Goal: Information Seeking & Learning: Learn about a topic

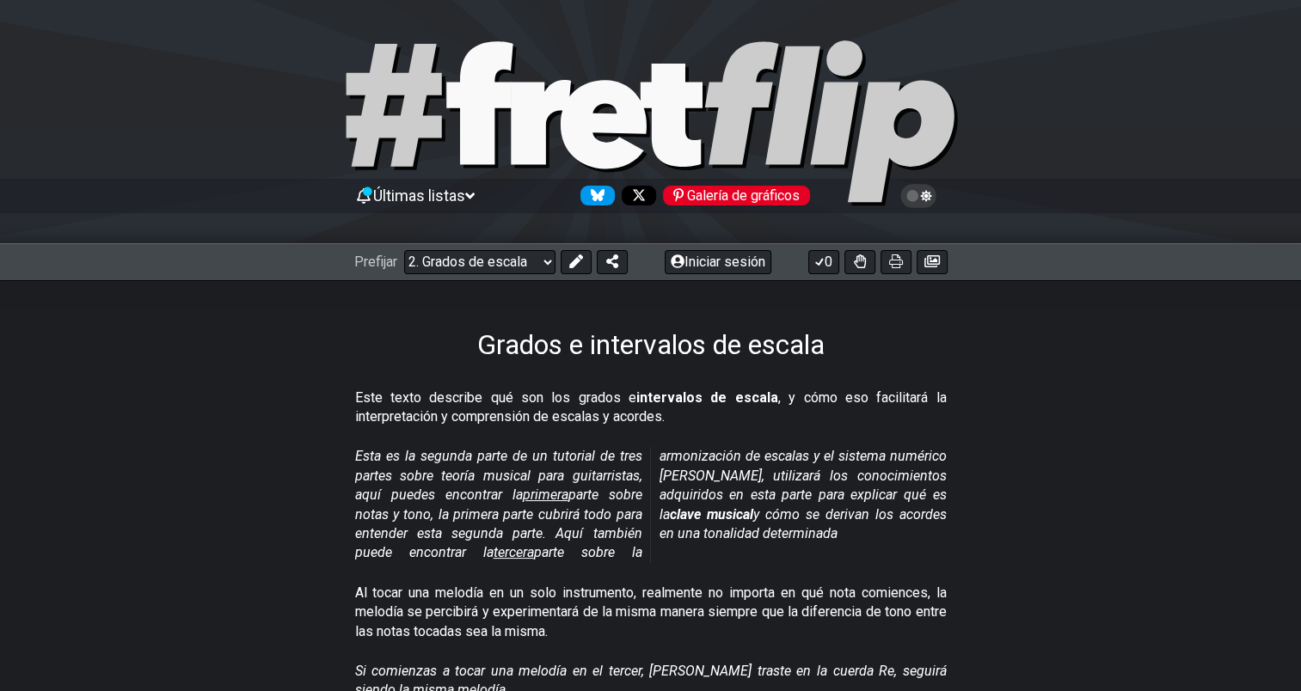
click at [474, 195] on icon at bounding box center [469, 195] width 9 height 15
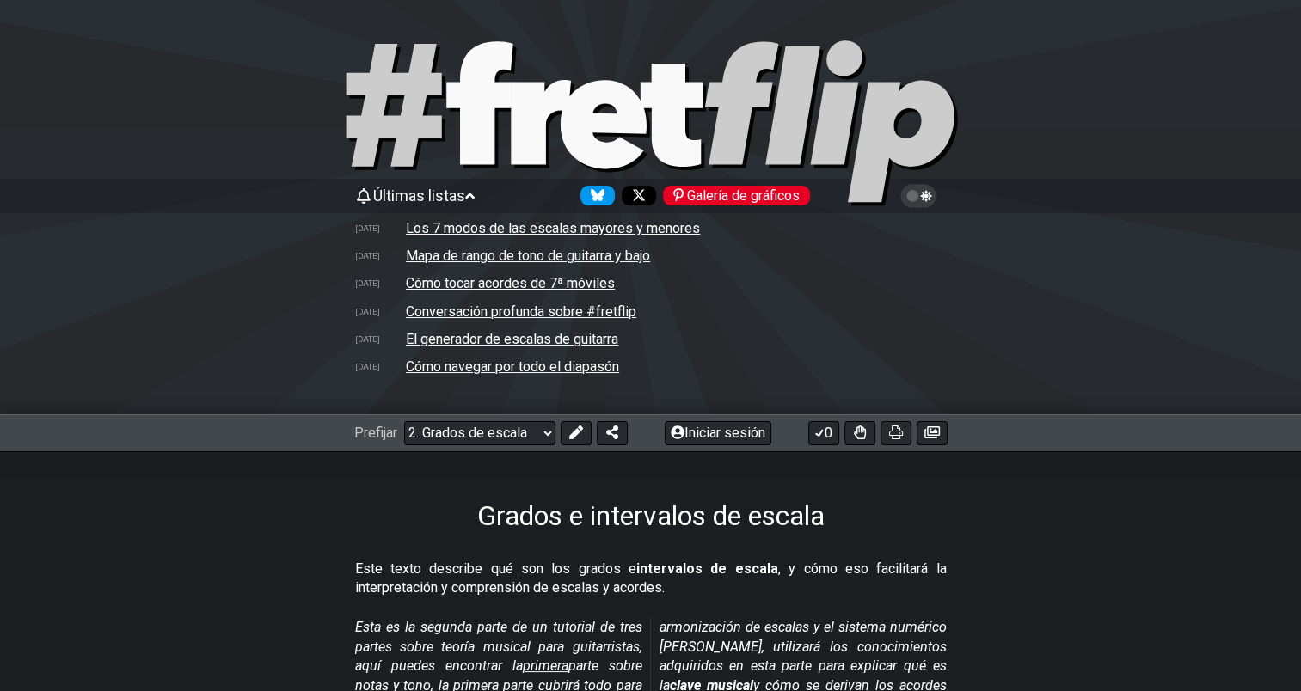
click at [523, 223] on td "Los 7 modos de las escalas mayores y menores" at bounding box center [553, 228] width 296 height 18
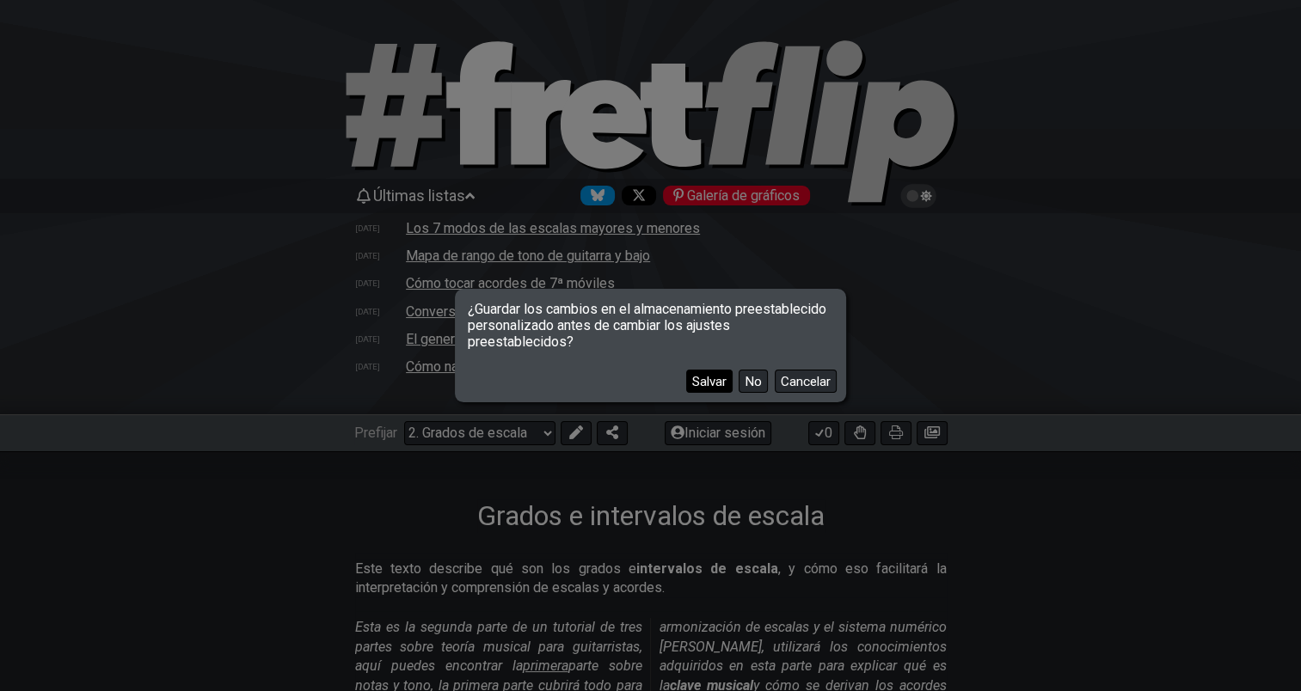
click at [712, 382] on font "Salvar" at bounding box center [709, 381] width 34 height 15
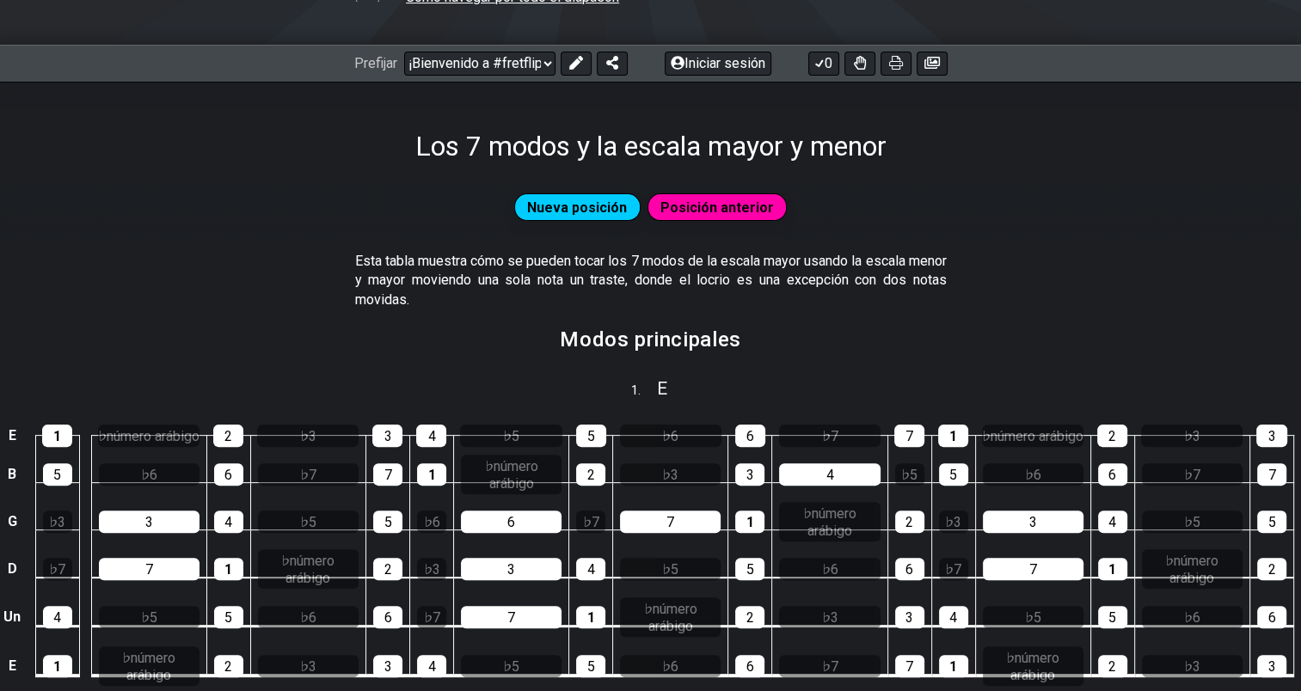
scroll to position [394, 0]
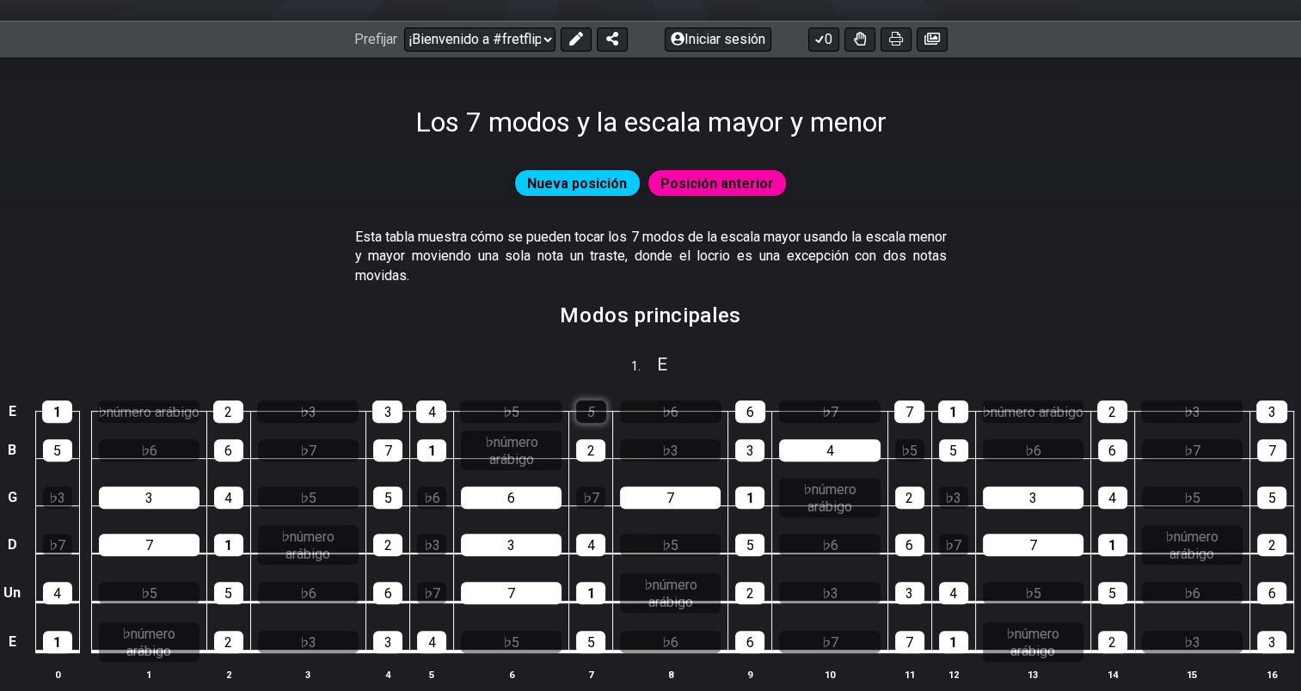
click at [591, 420] on div "5" at bounding box center [591, 412] width 30 height 22
click at [590, 462] on div "2" at bounding box center [590, 450] width 29 height 22
click at [589, 423] on div "5" at bounding box center [591, 412] width 30 height 22
click at [592, 457] on div "2" at bounding box center [590, 450] width 29 height 22
click at [550, 41] on select "¡Bienvenido a #fretflip! Preajuste inicial Grados e intervalos de escala Pentat…" at bounding box center [479, 40] width 151 height 24
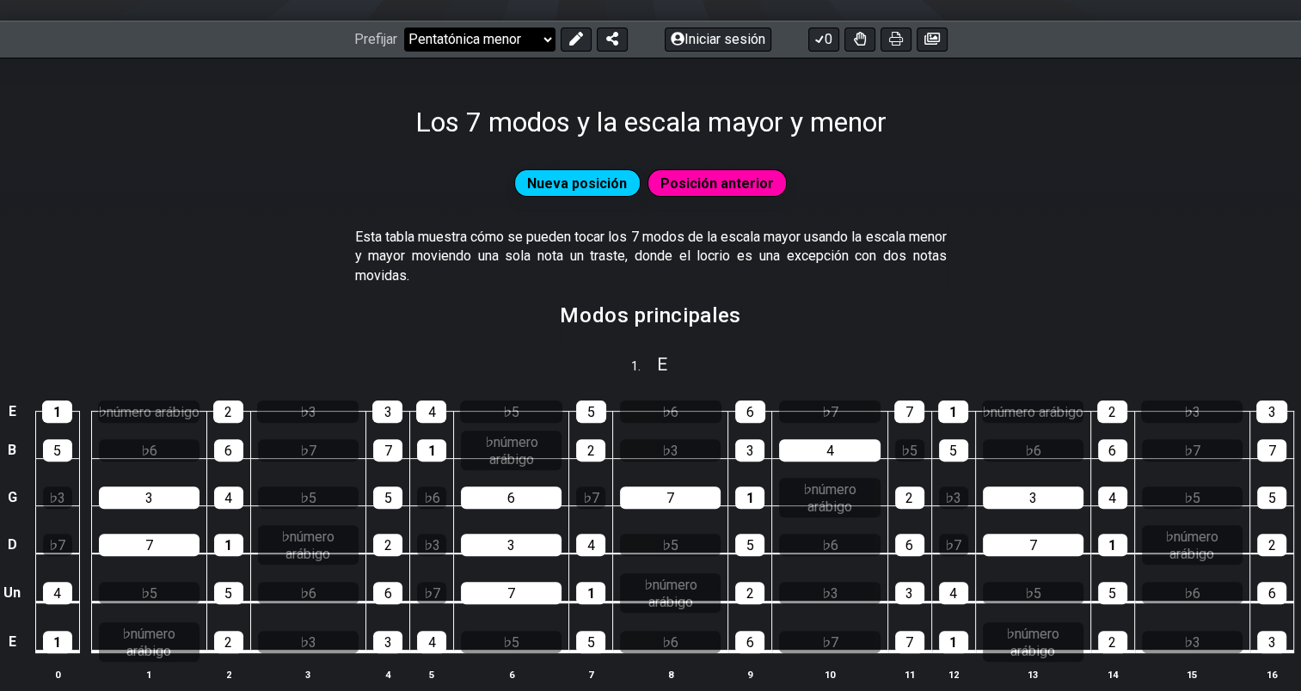
click at [404, 28] on select "¡Bienvenido a #fretflip! Preajuste inicial Grados e intervalos de escala Pentat…" at bounding box center [479, 40] width 151 height 24
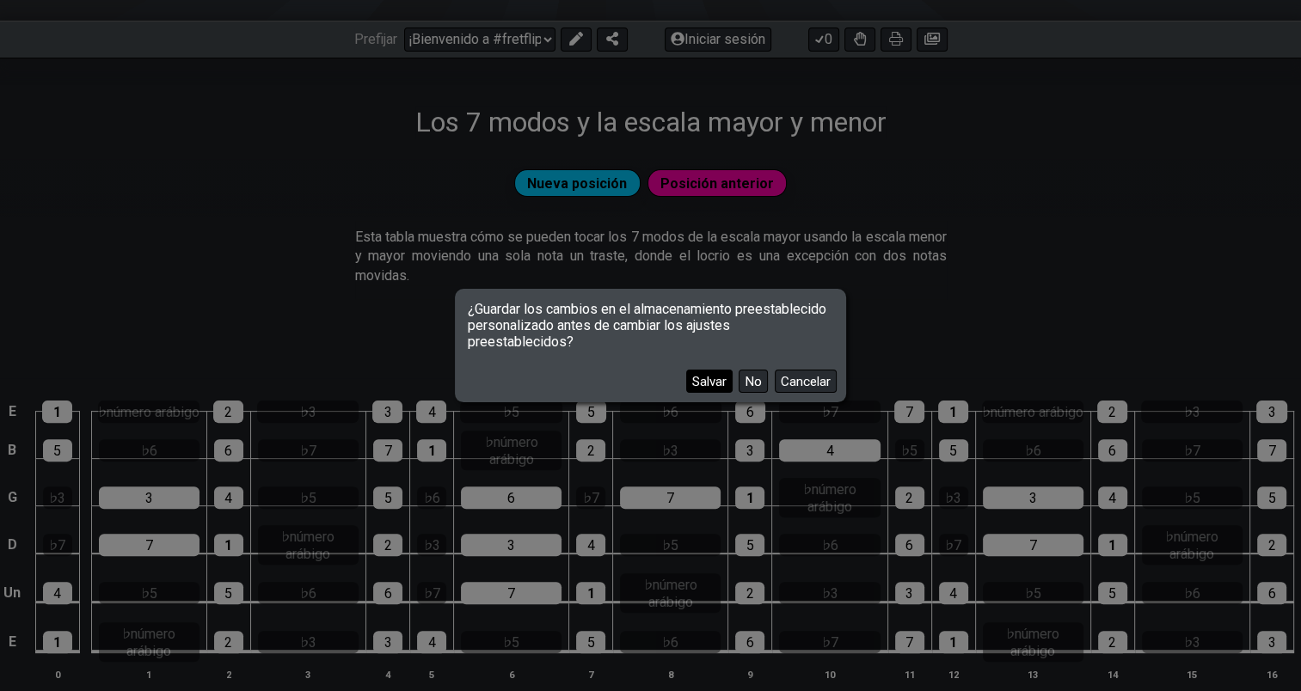
click at [696, 376] on font "Salvar" at bounding box center [709, 381] width 34 height 15
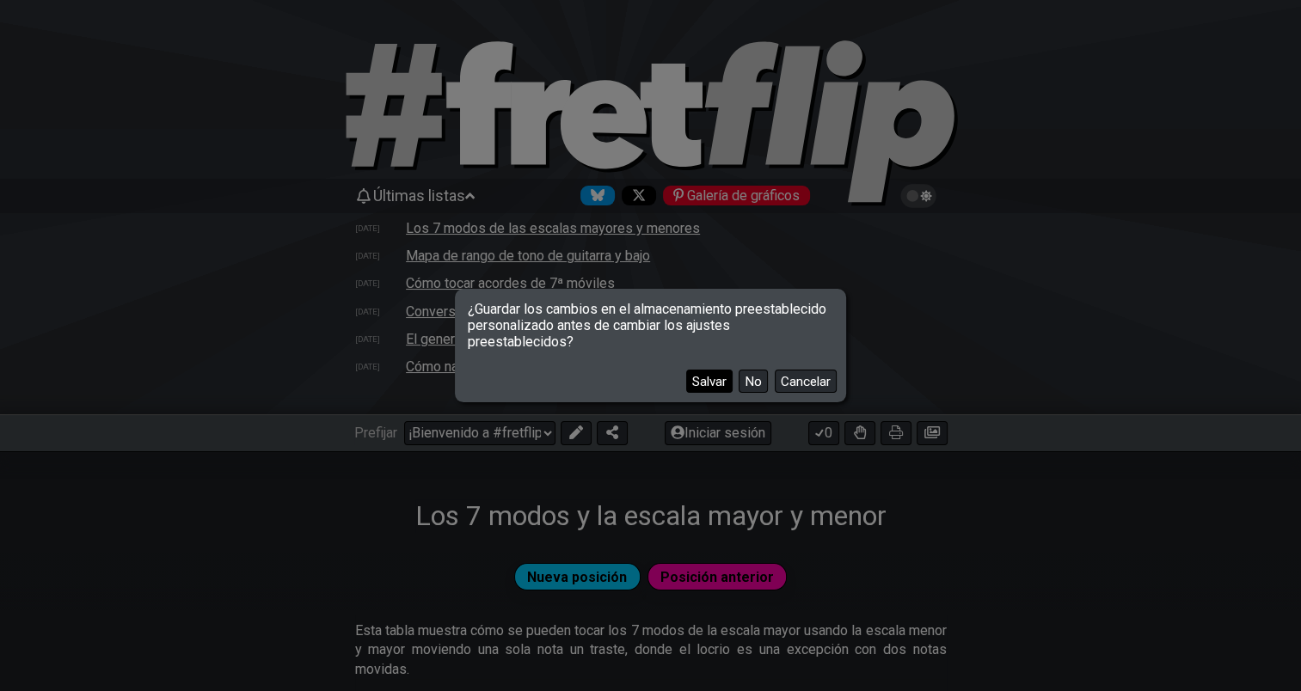
select select "/minor-pentatonic"
select select "C"
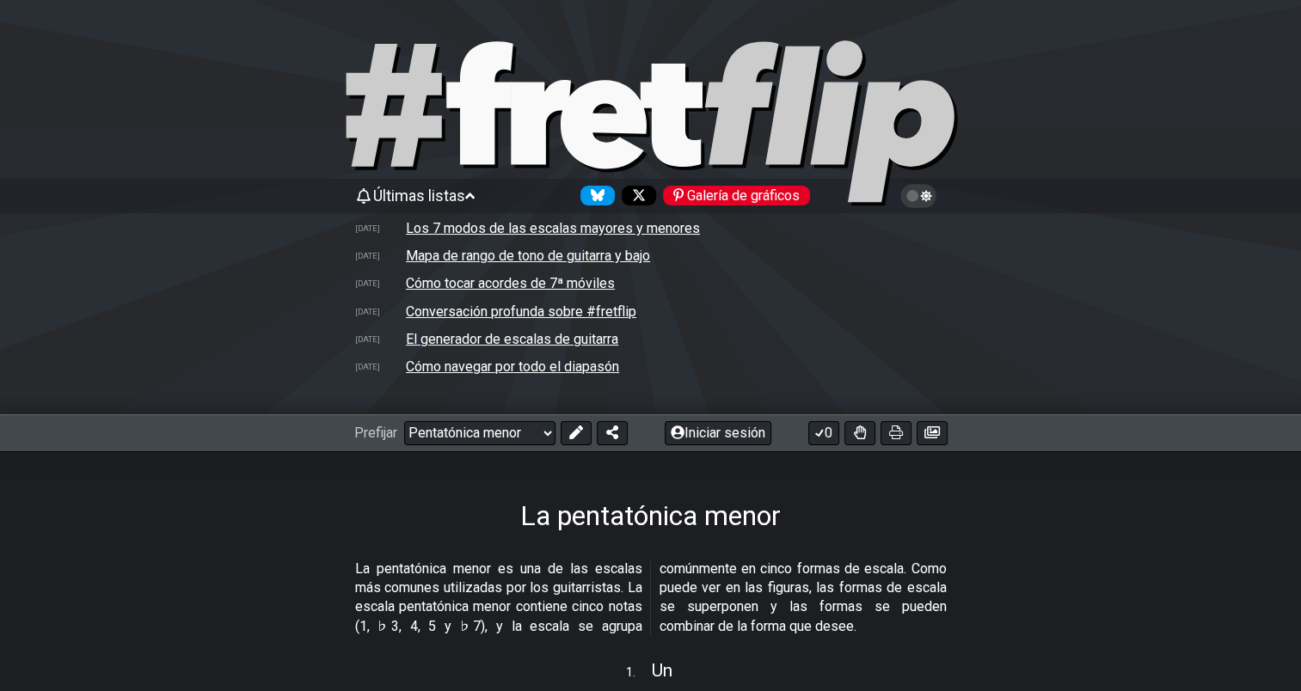
scroll to position [884, 0]
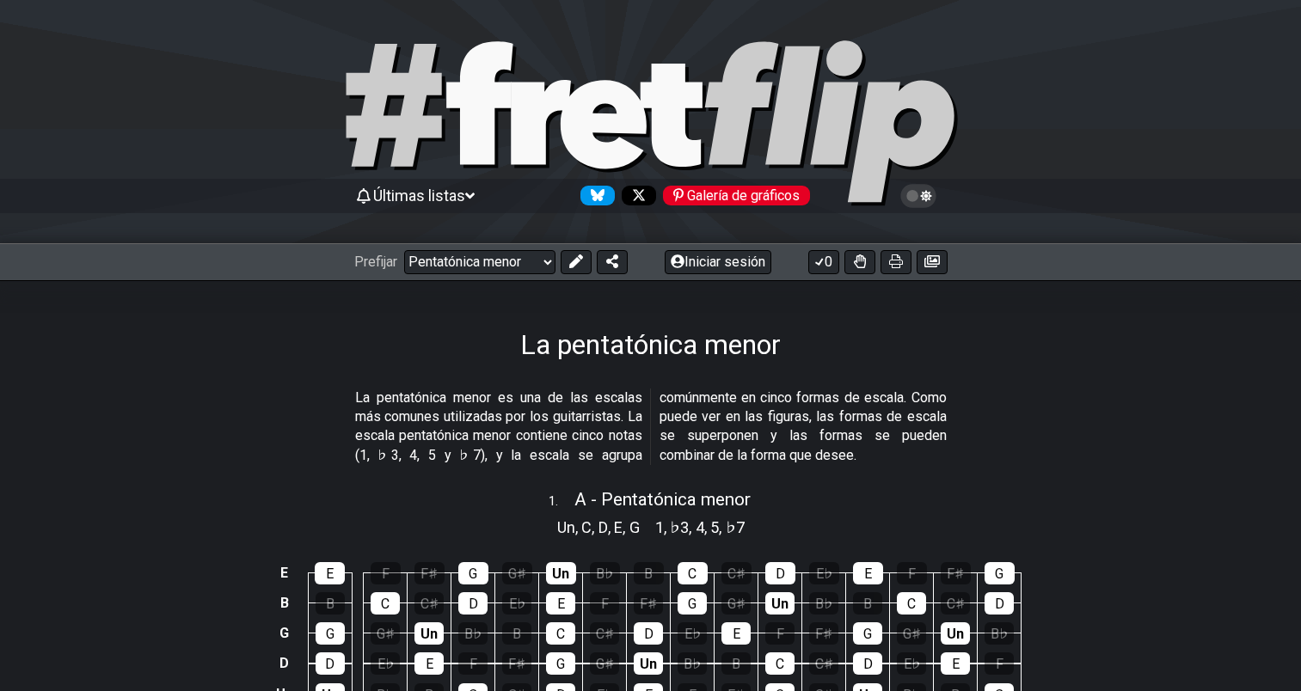
select select "/minor-pentatonic"
select select "C"
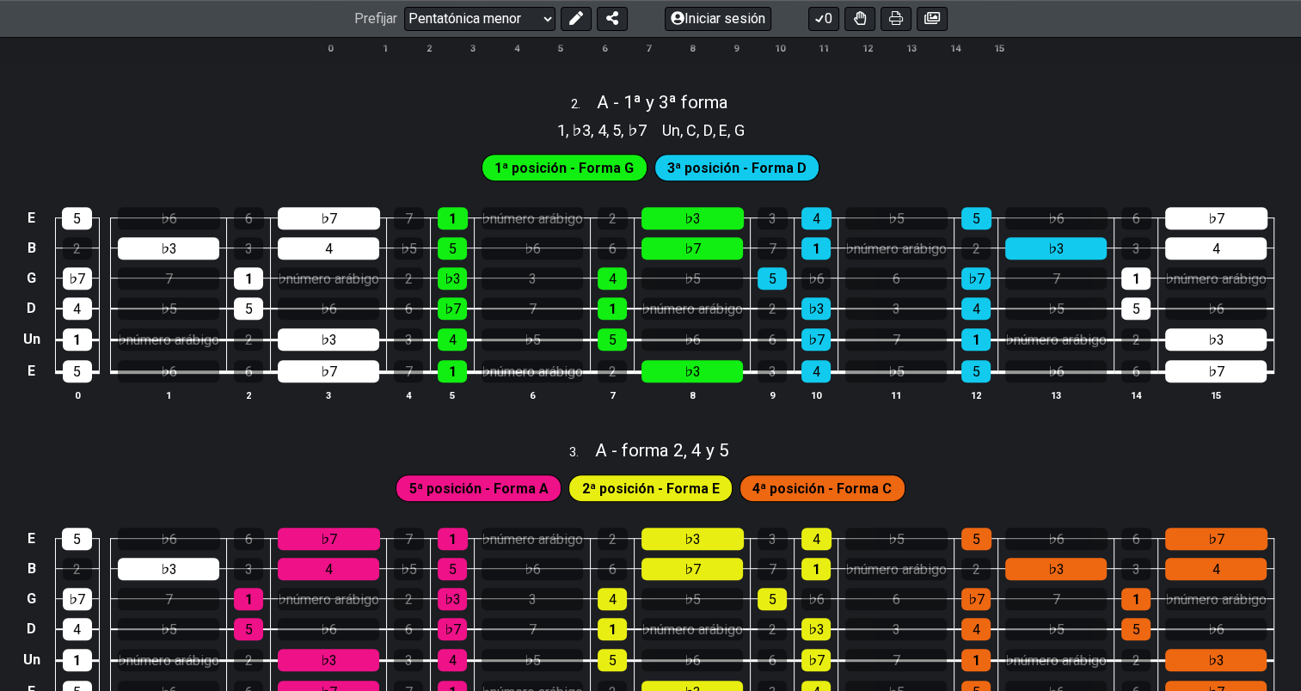
scroll to position [703, 0]
